Goal: Information Seeking & Learning: Learn about a topic

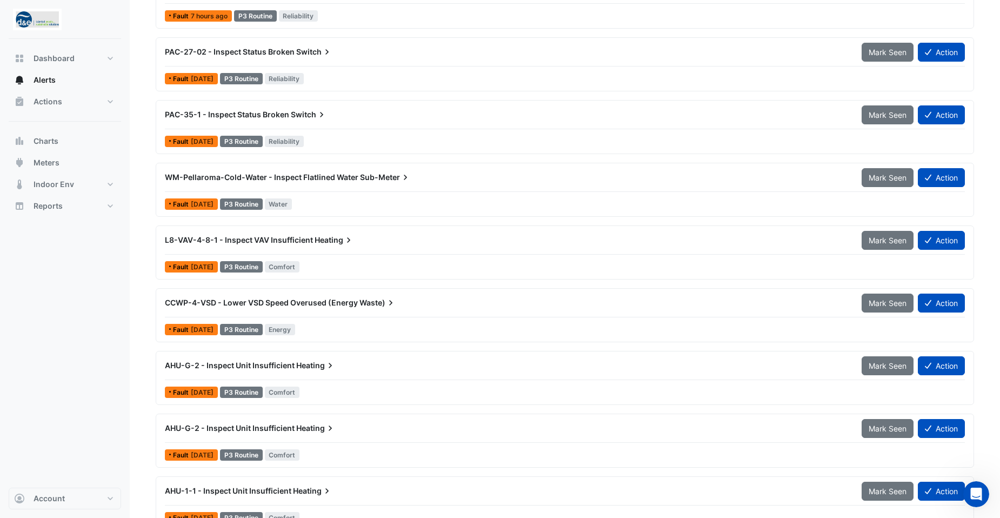
scroll to position [540, 0]
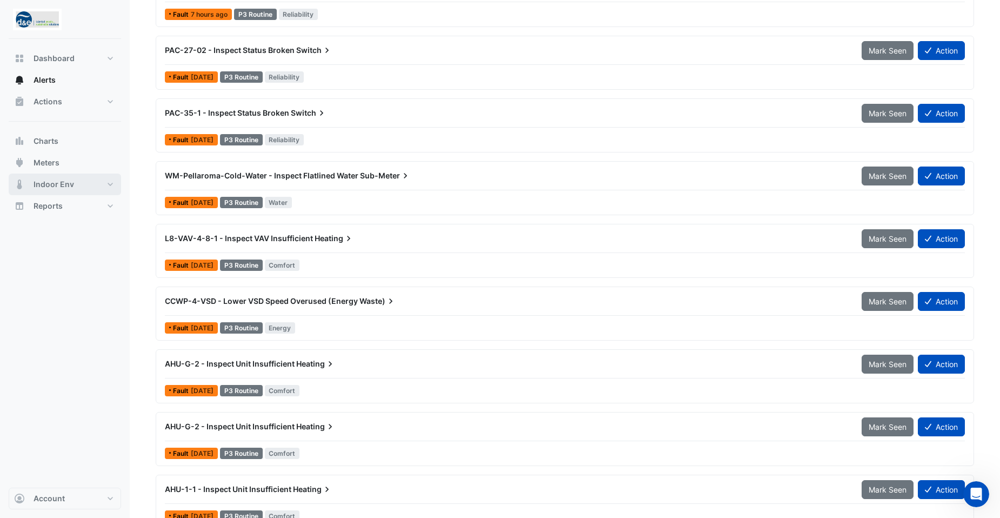
click at [45, 188] on span "Indoor Env" at bounding box center [54, 184] width 41 height 11
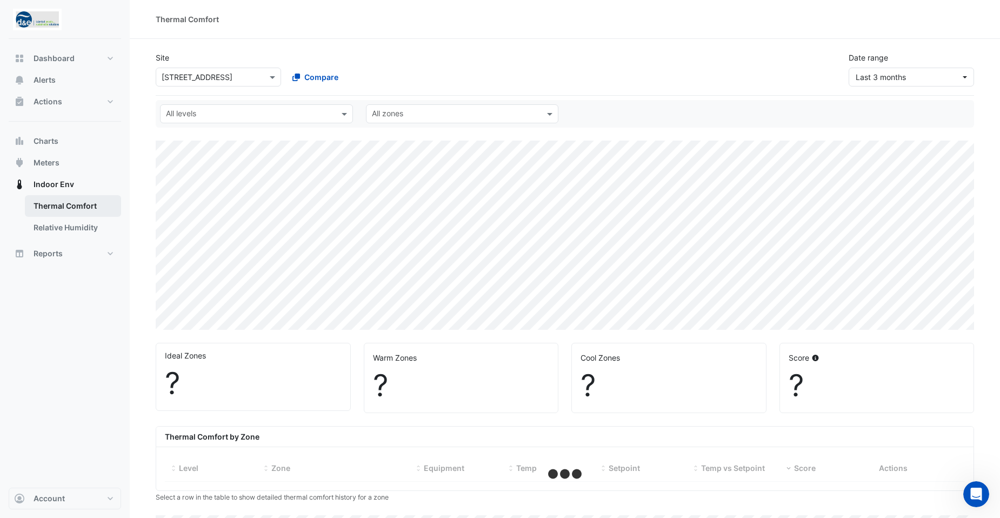
click at [50, 199] on link "Thermal Comfort" at bounding box center [73, 206] width 96 height 22
select select "**"
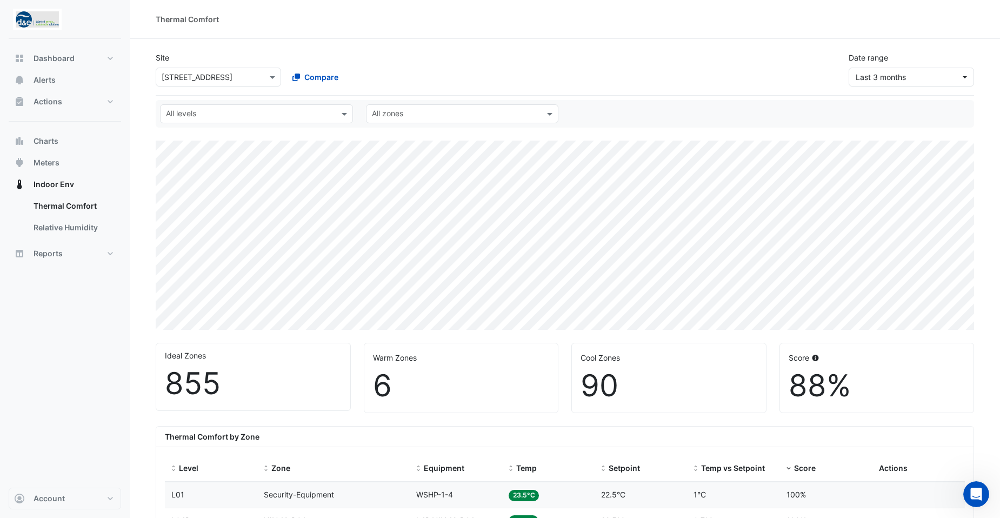
click at [450, 371] on div "6" at bounding box center [461, 385] width 177 height 36
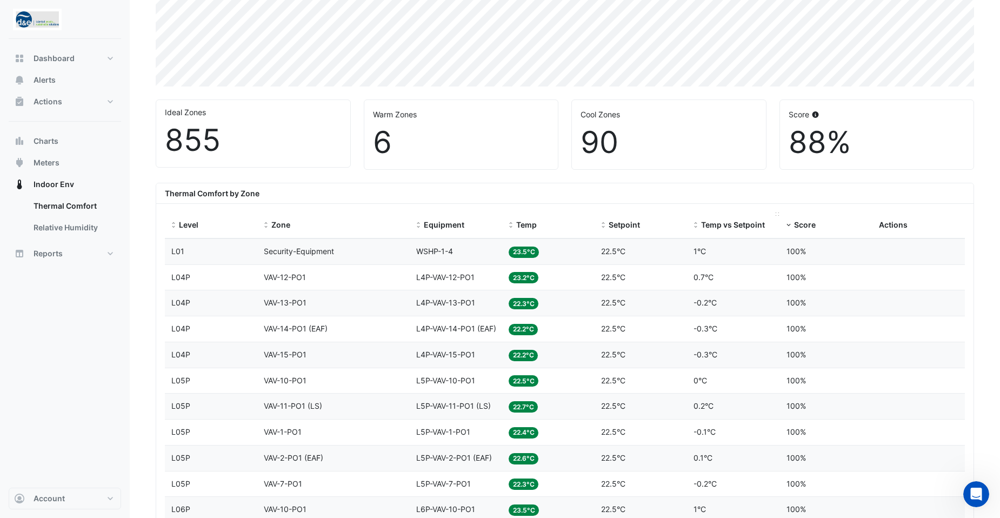
scroll to position [216, 0]
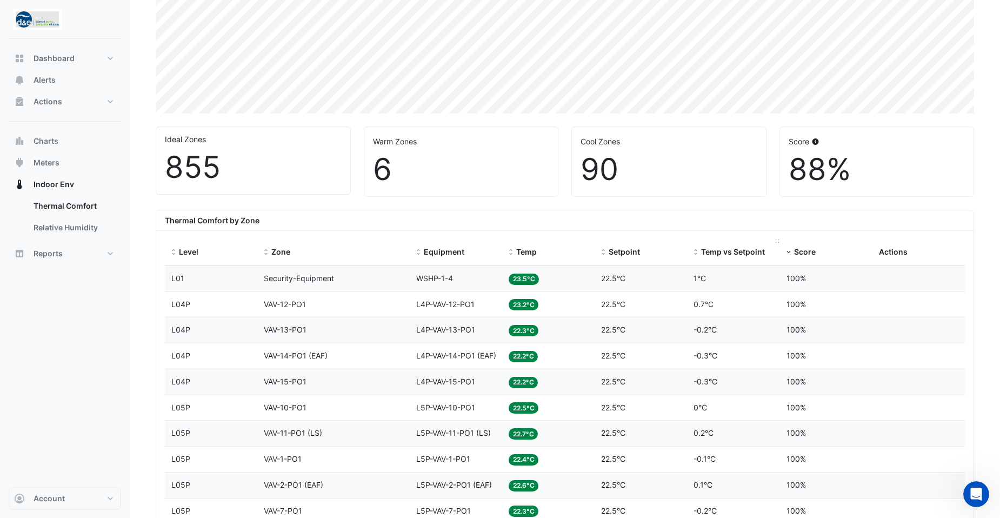
click at [700, 251] on div "Temp vs Setpoint" at bounding box center [732, 252] width 79 height 12
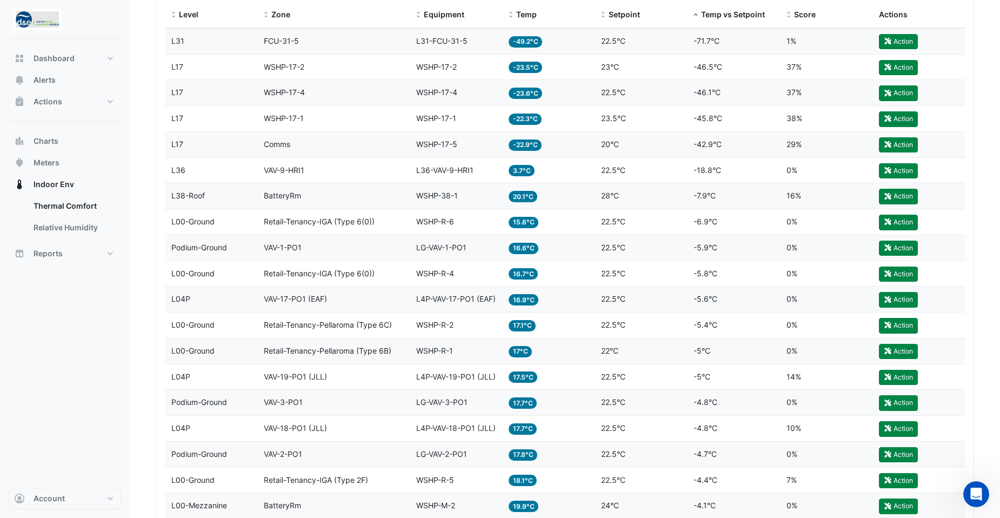
scroll to position [378, 0]
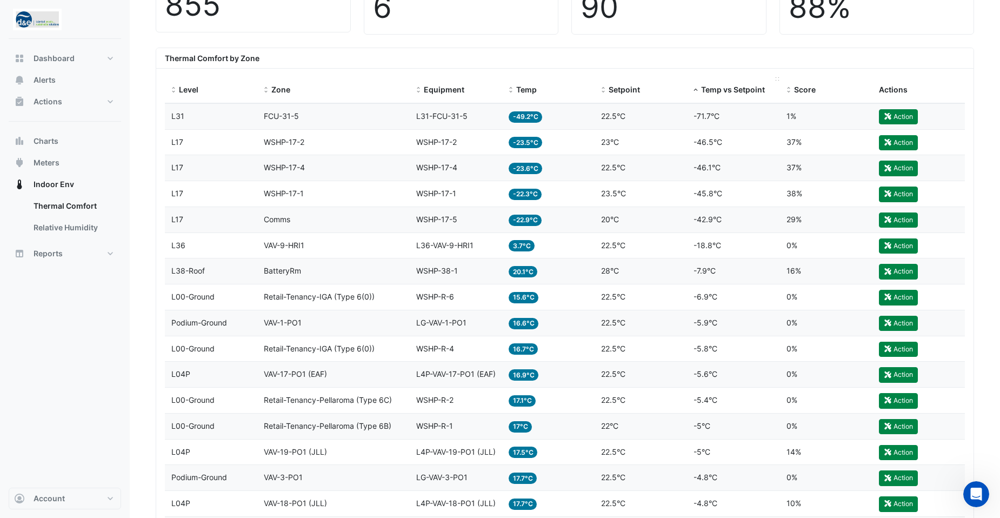
click at [725, 86] on span "Temp vs Setpoint" at bounding box center [733, 89] width 64 height 9
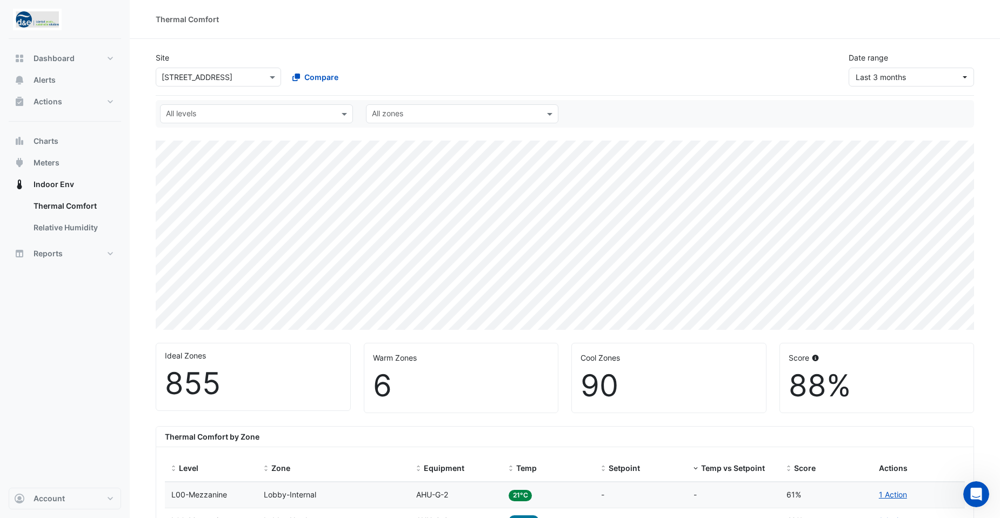
drag, startPoint x: 298, startPoint y: 75, endPoint x: 355, endPoint y: 61, distance: 57.9
click at [355, 61] on div "Site × [STREET_ADDRESS] Compare" at bounding box center [283, 69] width 268 height 35
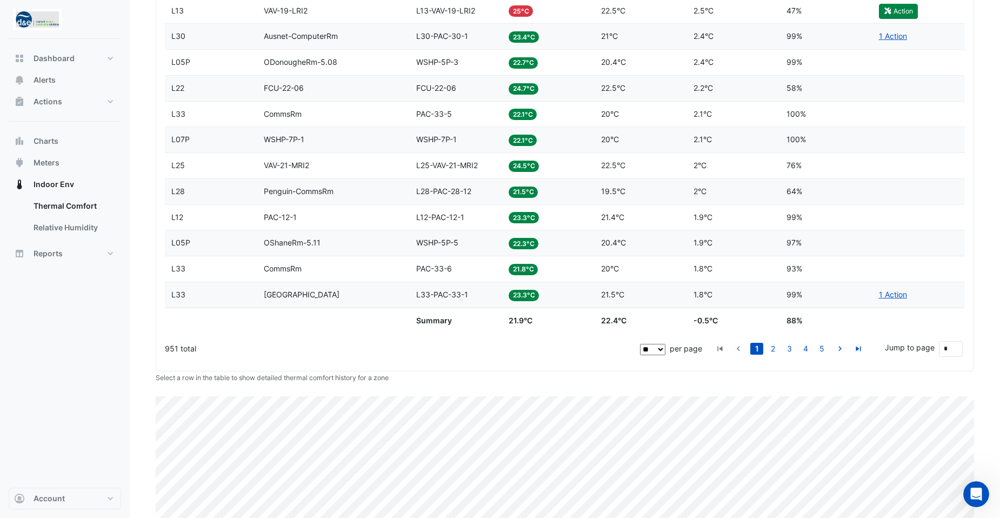
scroll to position [900, 0]
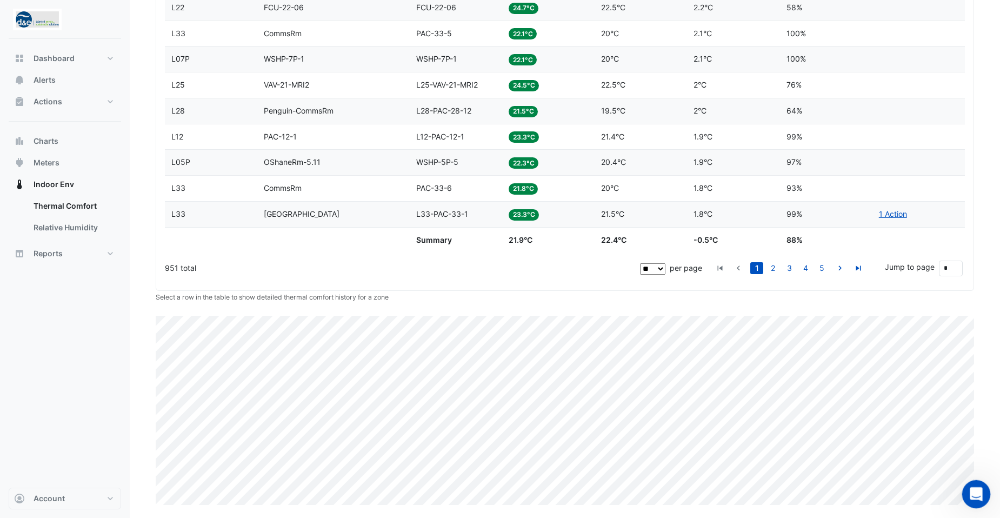
click at [968, 489] on icon "Open Intercom Messenger" at bounding box center [975, 493] width 18 height 18
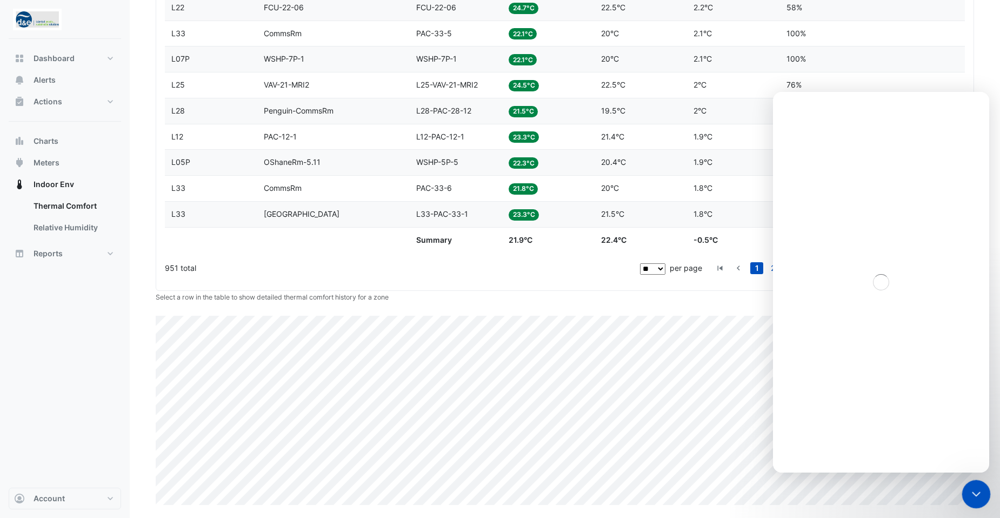
scroll to position [0, 0]
click at [843, 435] on textarea "Message…" at bounding box center [881, 432] width 198 height 18
type textarea "*"
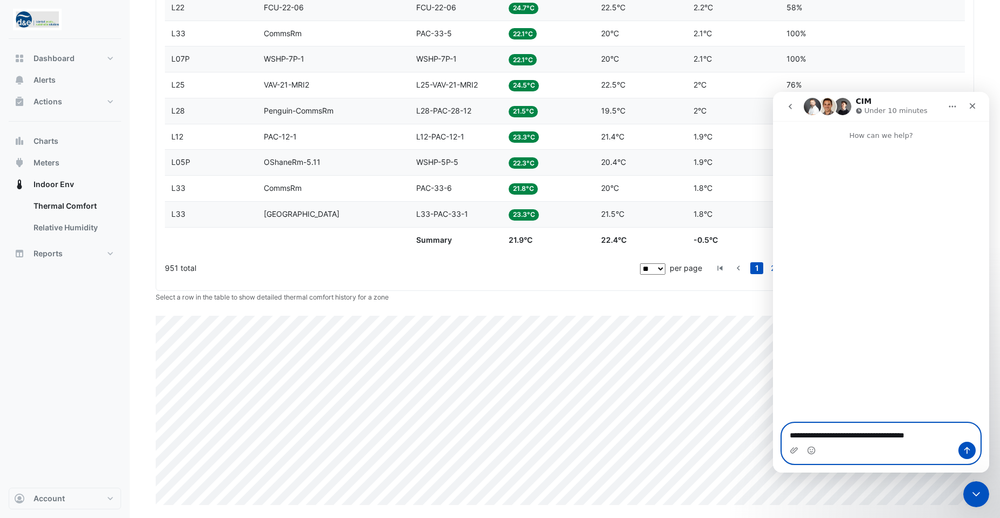
click at [935, 436] on textarea "**********" at bounding box center [881, 432] width 198 height 18
type textarea "**********"
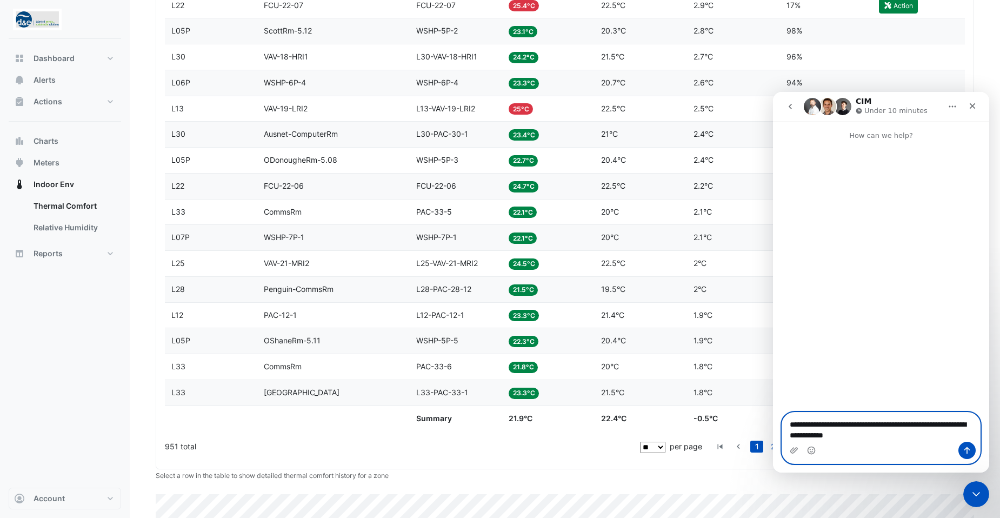
scroll to position [630, 0]
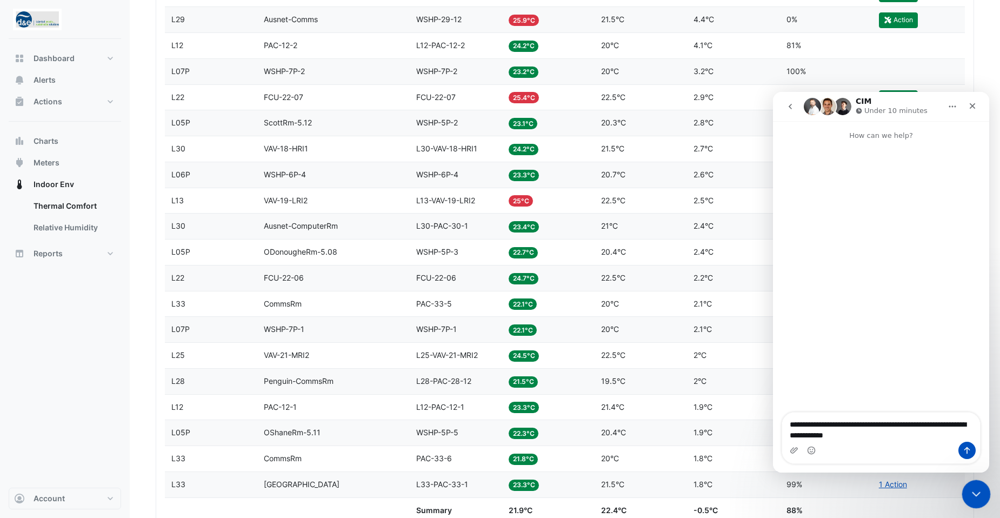
click at [977, 500] on div "Close Intercom Messenger" at bounding box center [974, 492] width 26 height 26
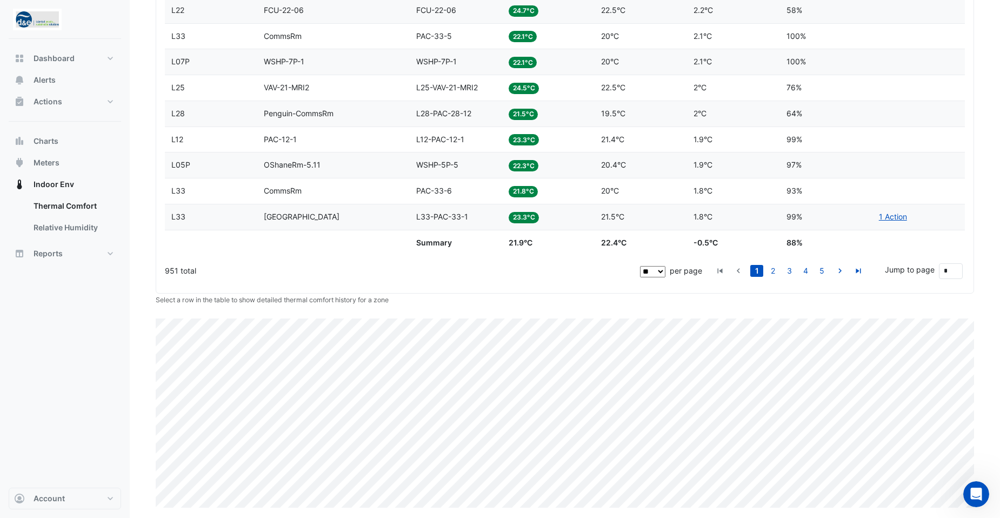
scroll to position [900, 0]
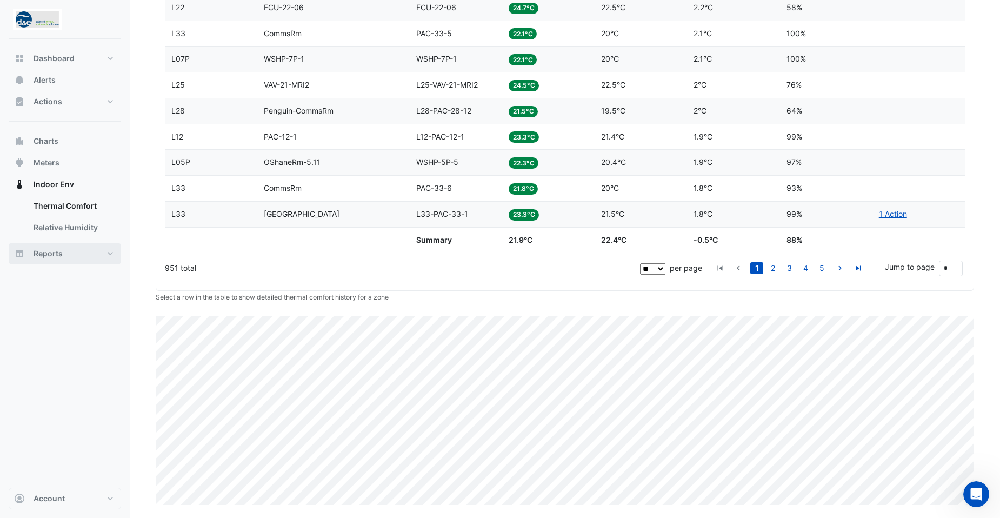
click at [108, 254] on button "Reports" at bounding box center [65, 254] width 112 height 22
select select "**"
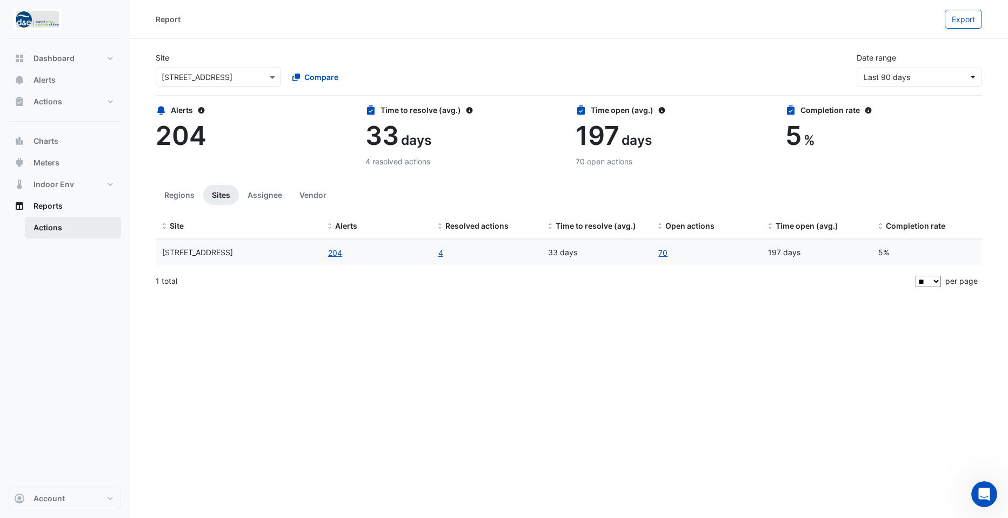
click at [57, 227] on link "Actions" at bounding box center [73, 228] width 96 height 22
click at [53, 208] on span "Reports" at bounding box center [48, 205] width 29 height 11
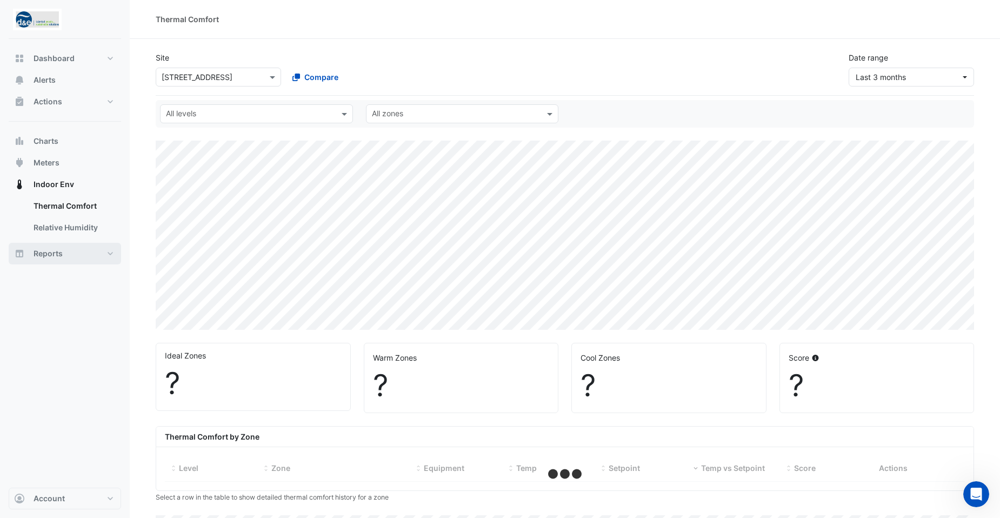
select select "**"
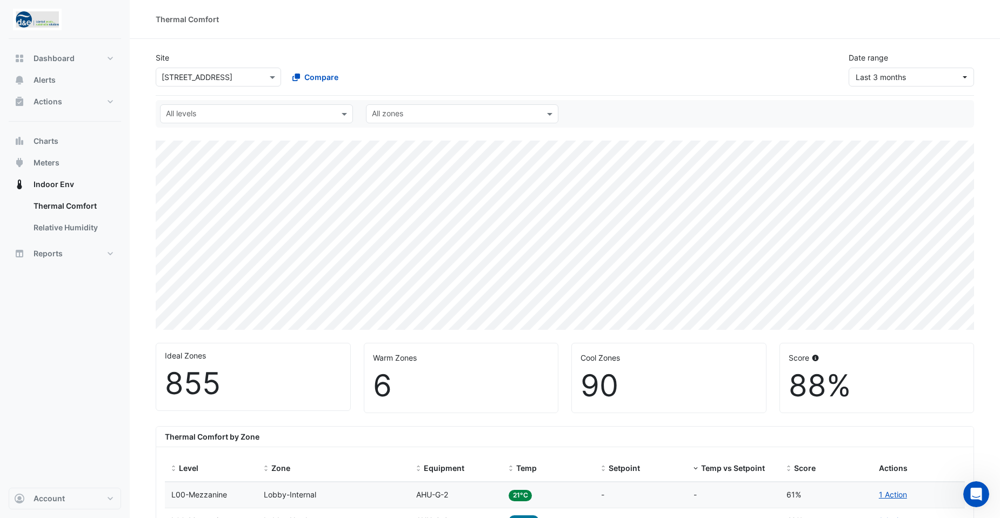
click at [484, 375] on div "6" at bounding box center [461, 385] width 177 height 36
click at [413, 380] on div "6" at bounding box center [461, 385] width 177 height 36
click at [380, 392] on div "6" at bounding box center [461, 385] width 177 height 36
click at [428, 381] on div "6" at bounding box center [461, 385] width 177 height 36
click at [550, 112] on span at bounding box center [551, 113] width 14 height 11
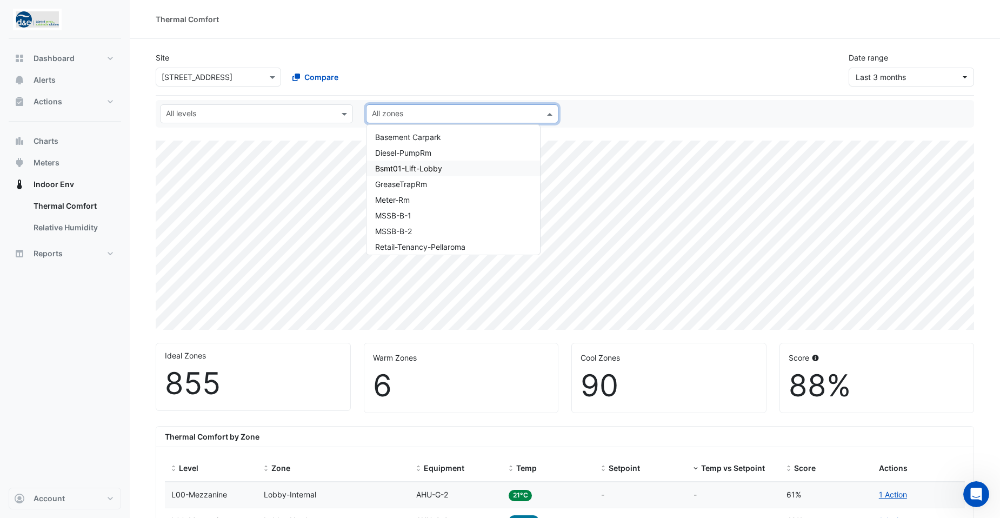
click at [494, 62] on div "Site × [STREET_ADDRESS] Compare Date range Last 3 months" at bounding box center [564, 64] width 831 height 43
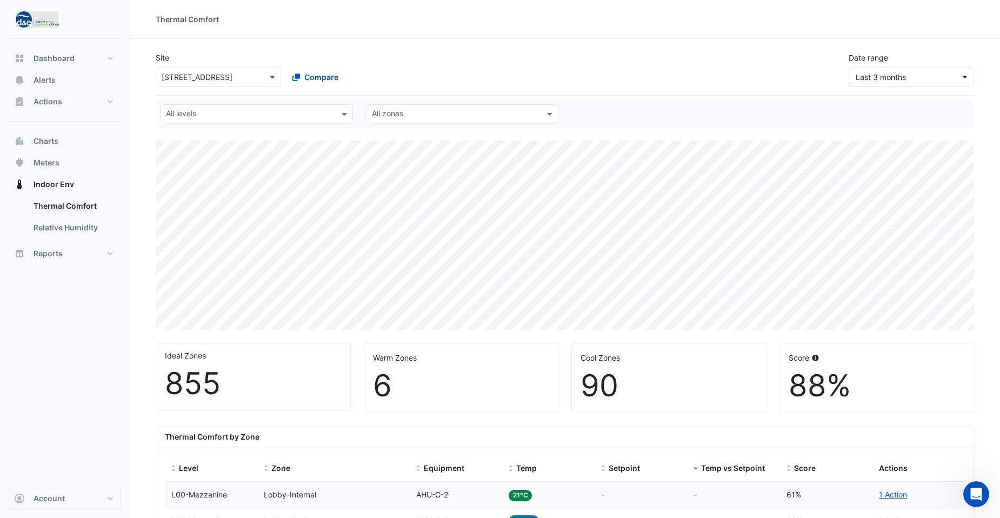
click at [392, 386] on div "6" at bounding box center [461, 385] width 177 height 36
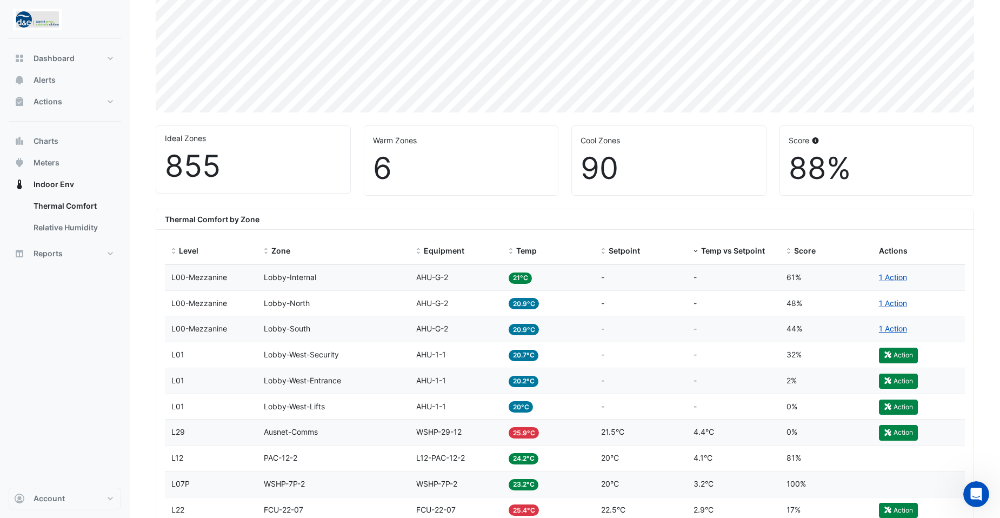
scroll to position [216, 0]
click at [384, 172] on div "6" at bounding box center [461, 169] width 177 height 36
click at [416, 156] on div "6" at bounding box center [461, 169] width 177 height 36
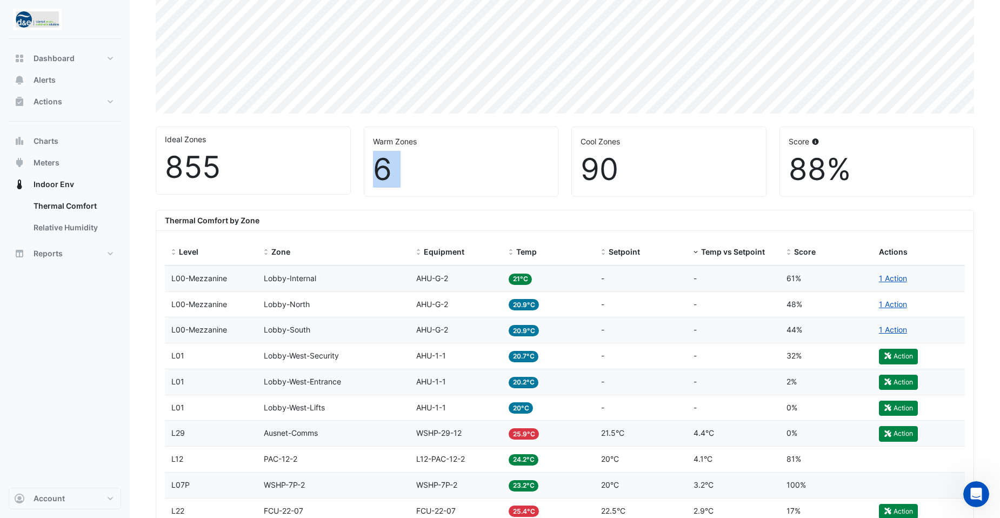
click at [416, 156] on div "6" at bounding box center [461, 169] width 177 height 36
drag, startPoint x: 416, startPoint y: 156, endPoint x: 357, endPoint y: 144, distance: 60.6
click at [357, 144] on div "Warm Zones 6" at bounding box center [461, 161] width 208 height 70
click at [800, 250] on span "Score" at bounding box center [805, 251] width 22 height 9
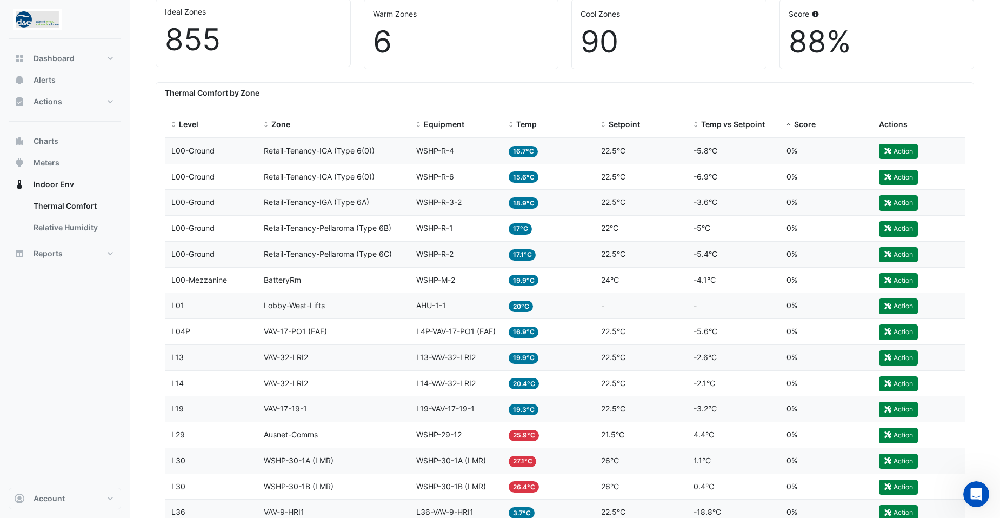
scroll to position [378, 0]
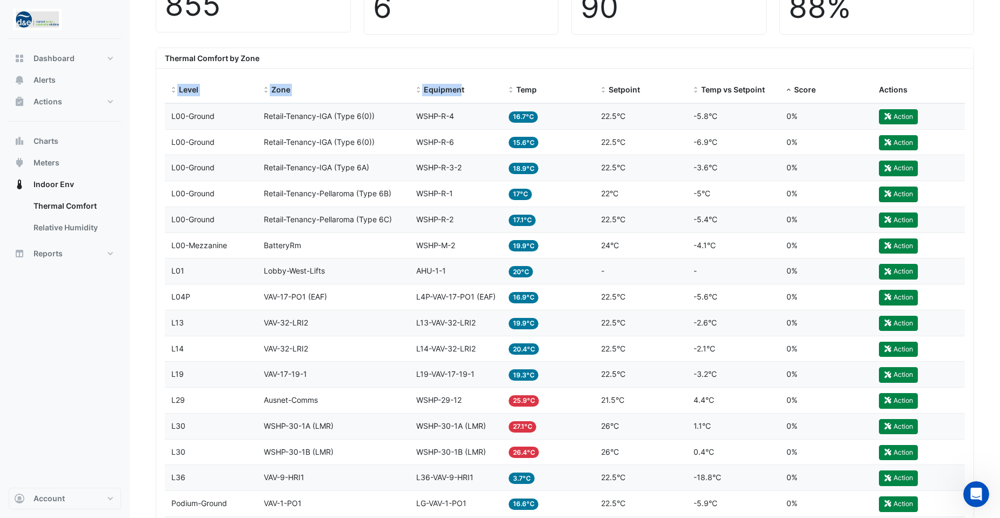
drag, startPoint x: 459, startPoint y: 92, endPoint x: 473, endPoint y: 56, distance: 38.3
click at [473, 56] on div "Thermal Comfort by Zone Level Zone Equipment Temp Setpoint Temp vs Setpoint Sco…" at bounding box center [565, 430] width 818 height 765
drag, startPoint x: 473, startPoint y: 56, endPoint x: 640, endPoint y: 57, distance: 167.5
click at [640, 57] on div "Thermal Comfort by Zone" at bounding box center [564, 58] width 817 height 21
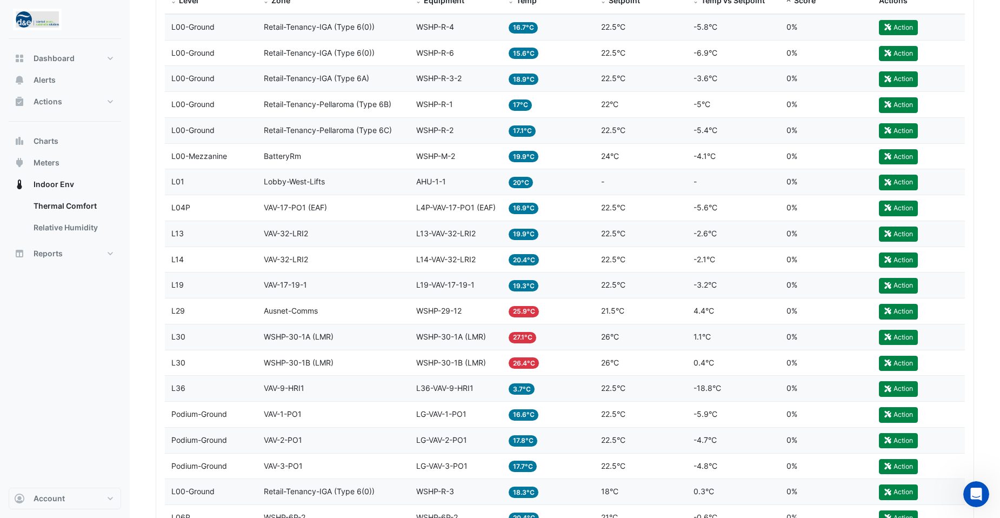
scroll to position [486, 0]
